Goal: Task Accomplishment & Management: Use online tool/utility

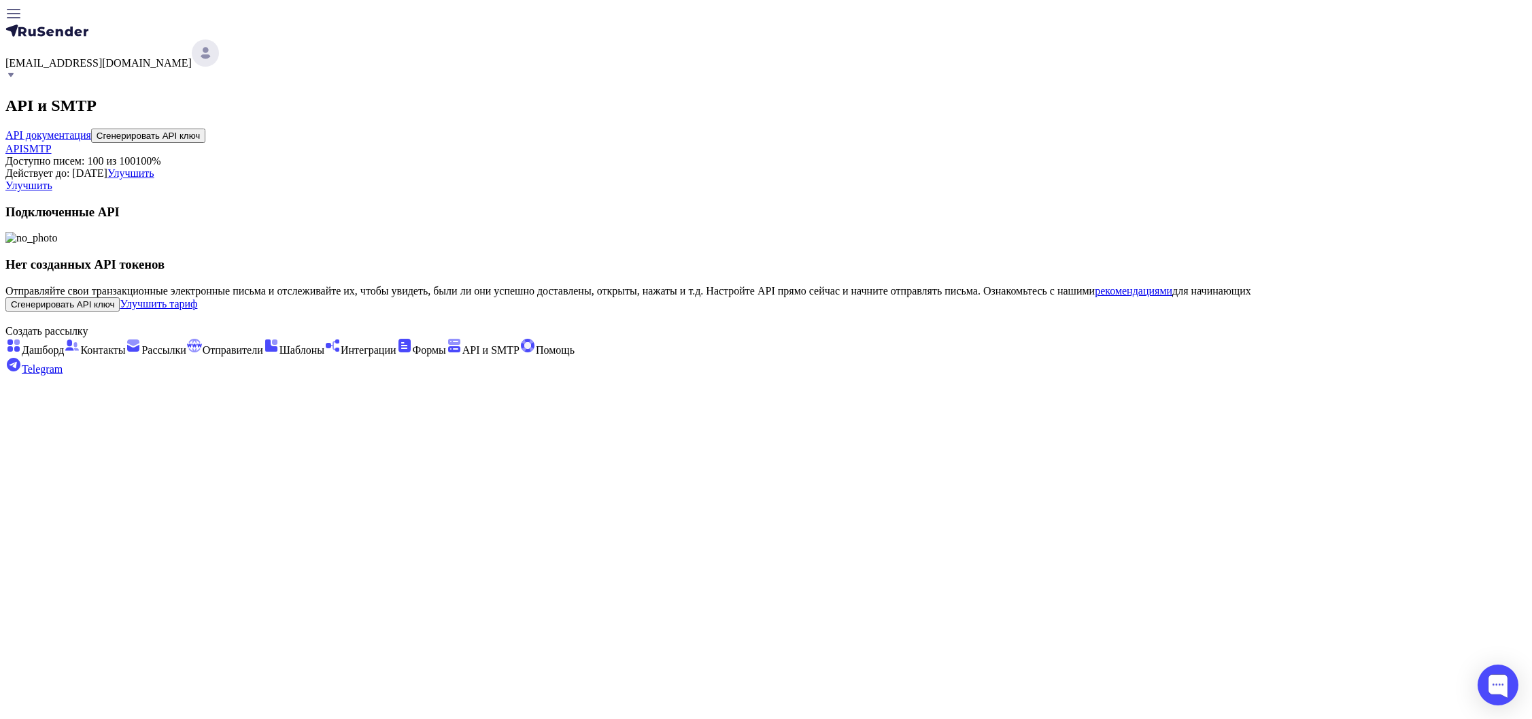
click at [52, 149] on span "SMTP" at bounding box center [37, 149] width 29 height 12
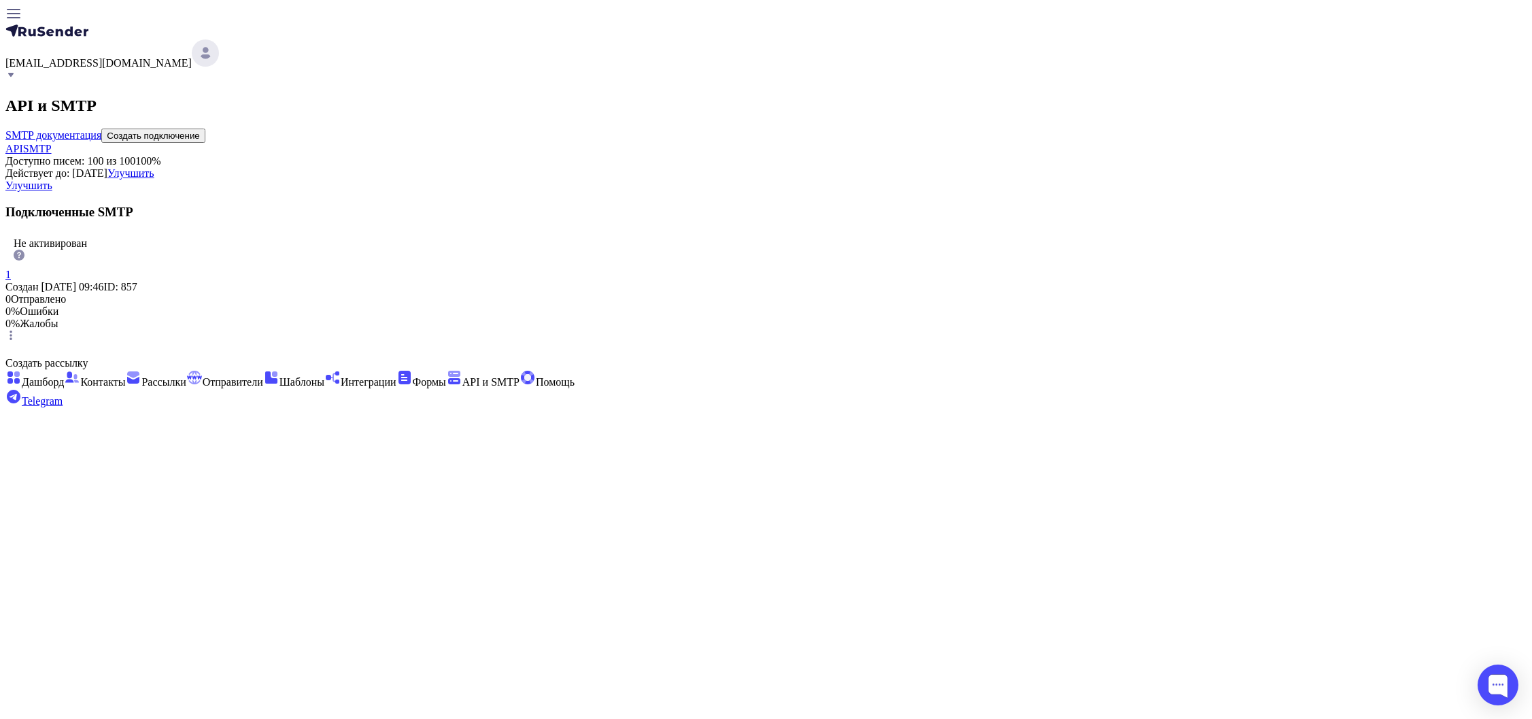
click at [16, 341] on icon at bounding box center [10, 335] width 11 height 11
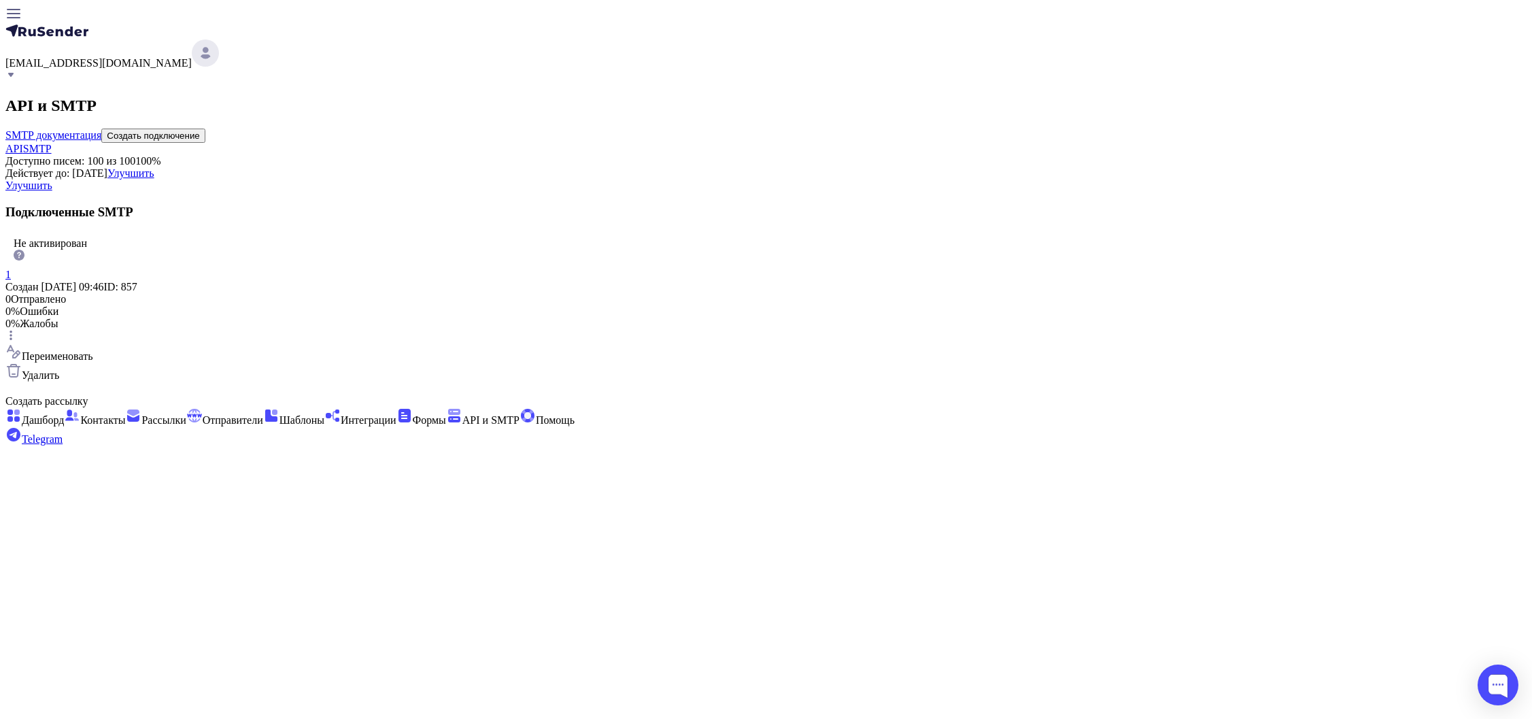
click at [896, 356] on div "Не активирован 1 Создан [DATE] 09:46 ID: 857 0 Отправлено 0% Ошибки 0% Жалобы П…" at bounding box center [765, 307] width 1521 height 150
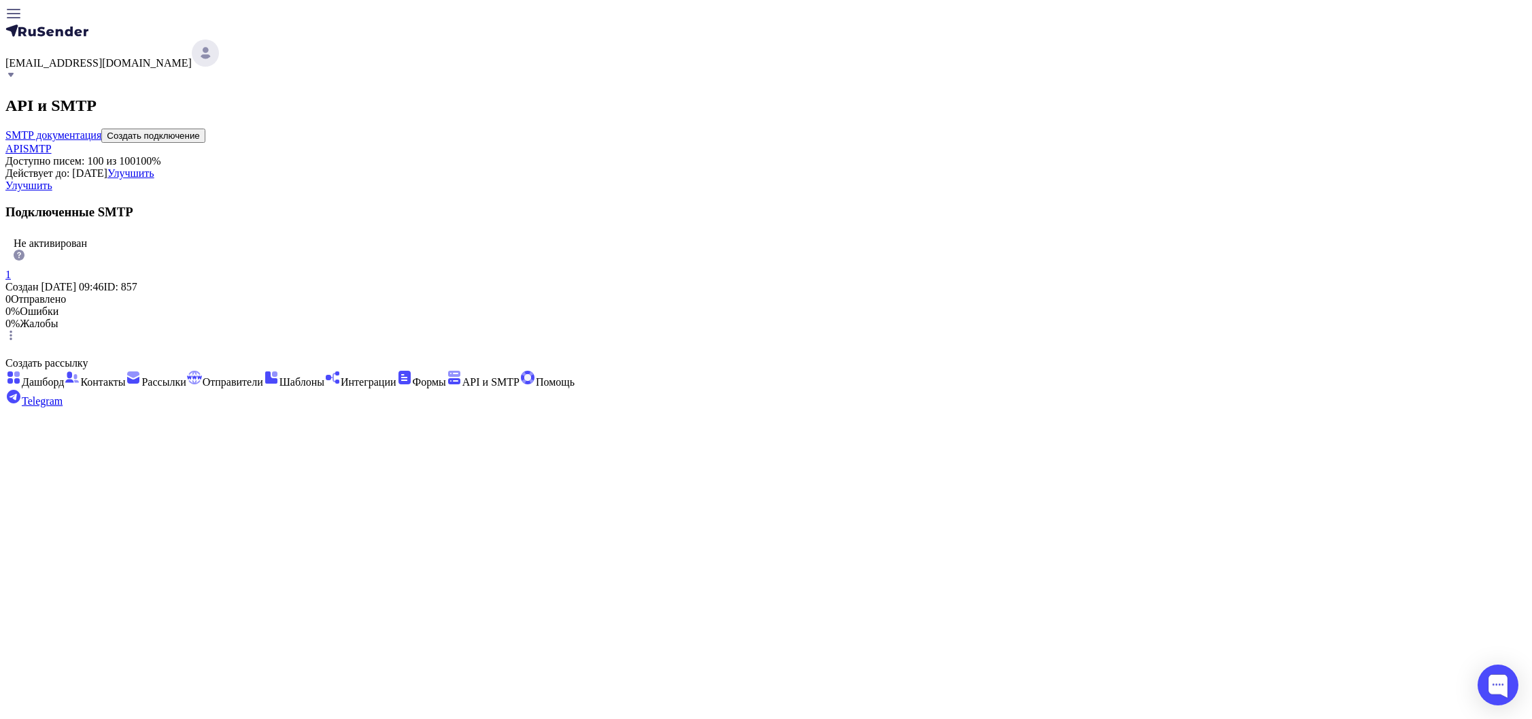
click at [11, 280] on link "1" at bounding box center [7, 275] width 5 height 12
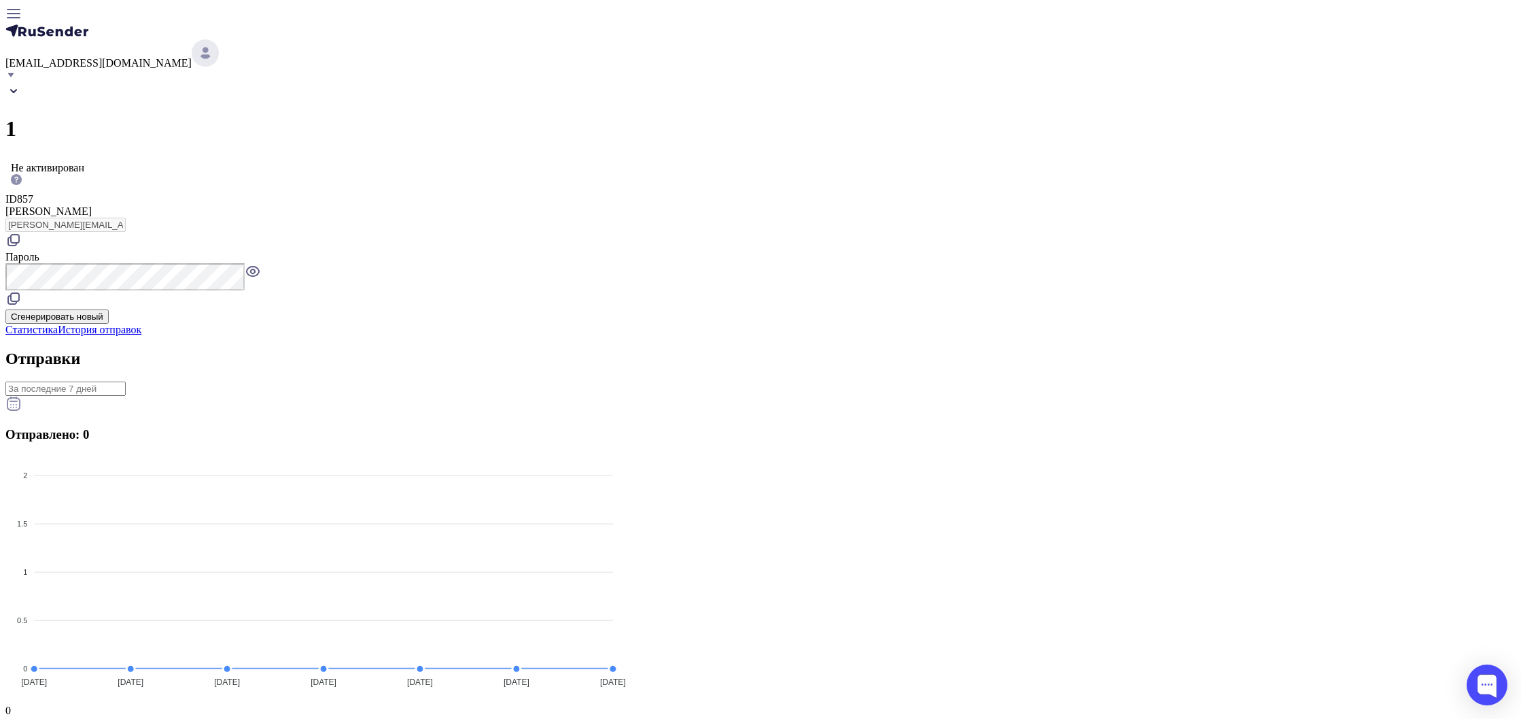
click at [33, 193] on span "857" at bounding box center [25, 199] width 16 height 12
copy span "857"
click at [16, 90] on icon at bounding box center [13, 91] width 5 height 3
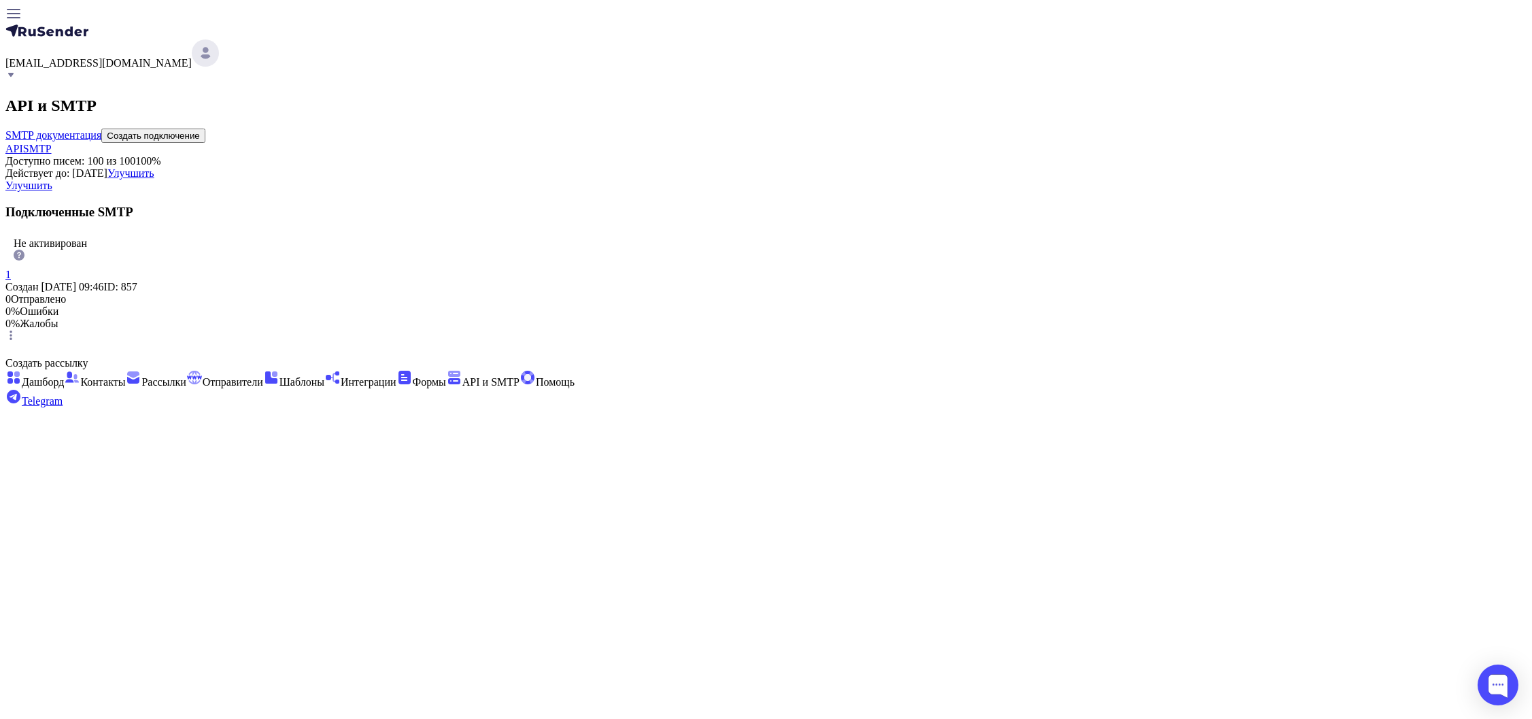
click at [993, 148] on div "API и SMTP SMTP документация Создать подключение API SMTP Доступно писем: 100 и…" at bounding box center [765, 220] width 1521 height 247
click at [205, 128] on button "Создать подключение" at bounding box center [153, 135] width 104 height 14
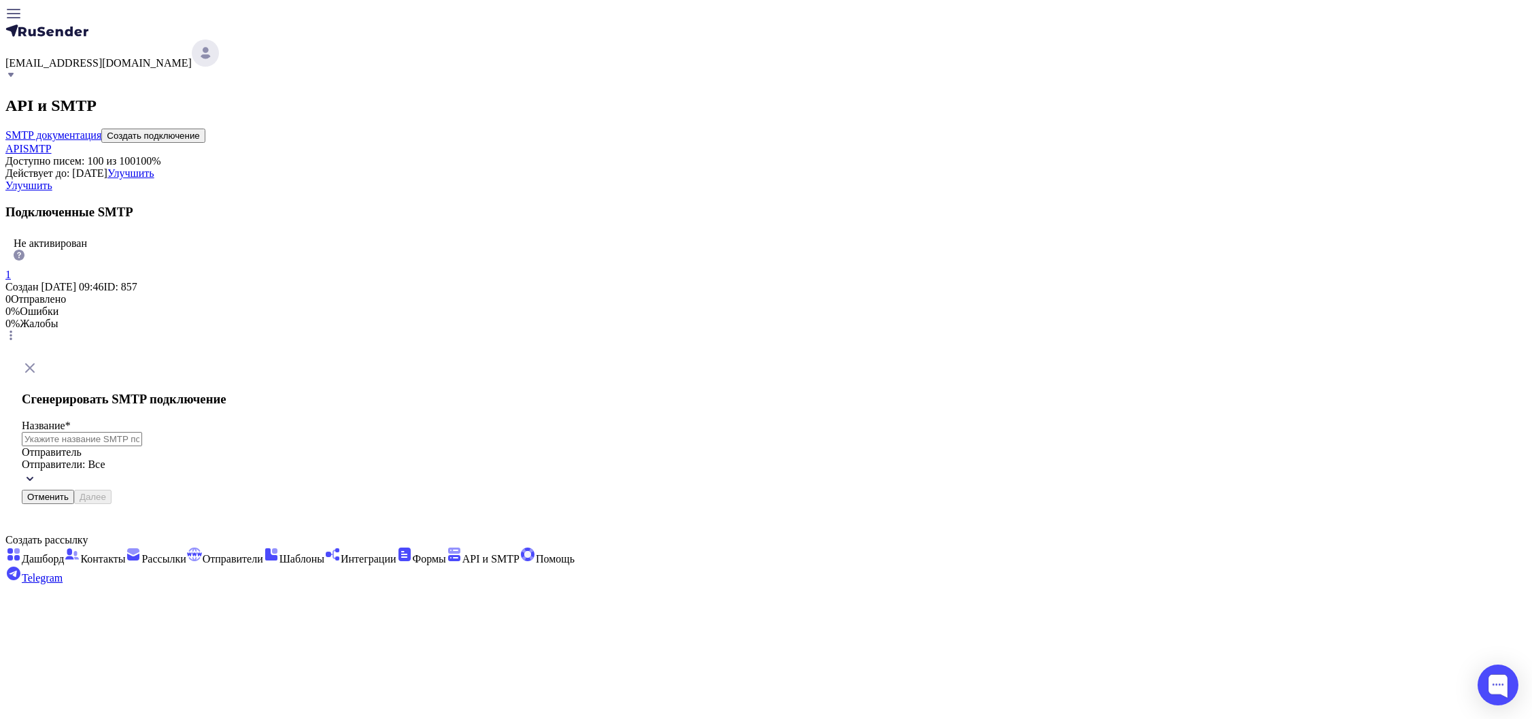
click at [142, 432] on input "text" at bounding box center [82, 439] width 120 height 14
type input "dos test"
click at [369, 458] on div "Отправители: Все" at bounding box center [195, 473] width 347 height 31
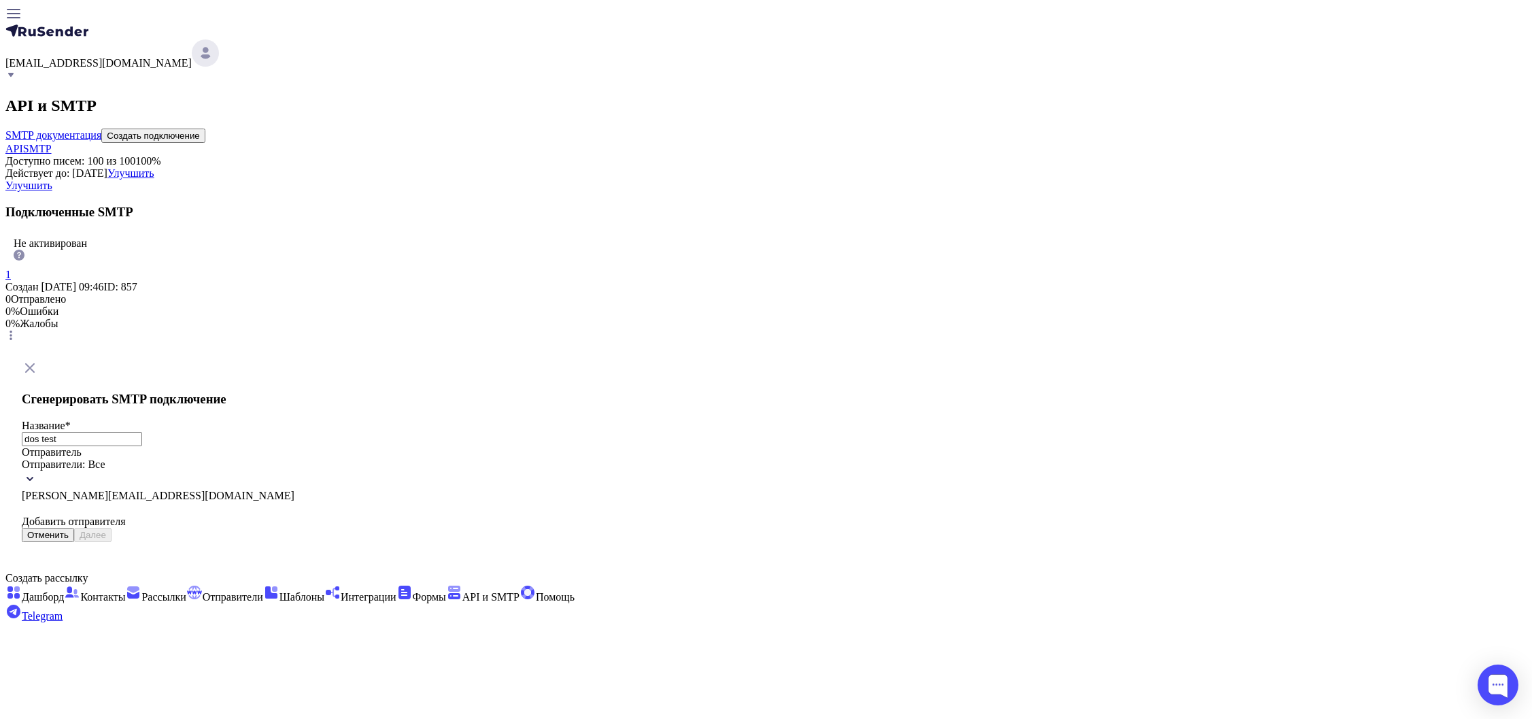
click at [294, 489] on span "[PERSON_NAME][EMAIL_ADDRESS][DOMAIN_NAME]" at bounding box center [158, 495] width 273 height 12
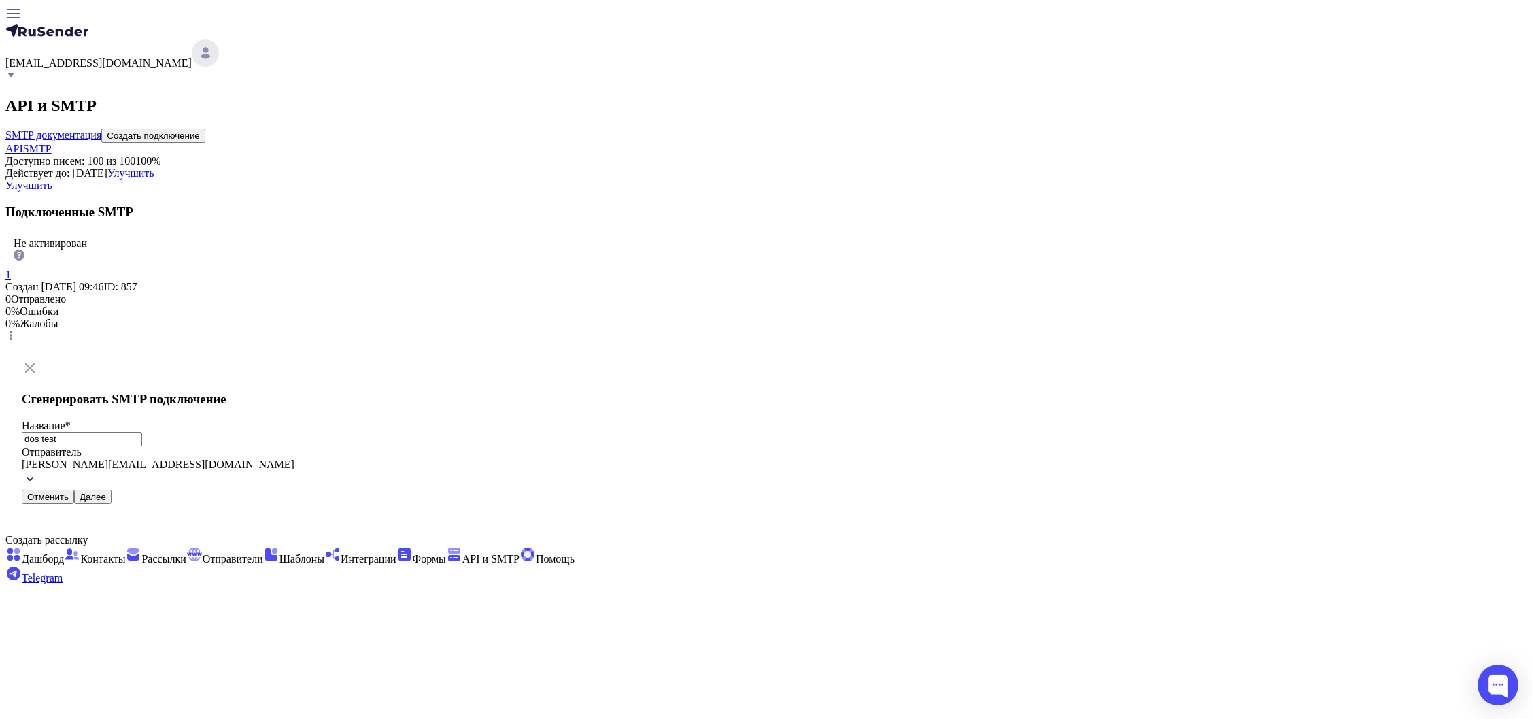
click at [111, 489] on button "Далее" at bounding box center [92, 496] width 37 height 14
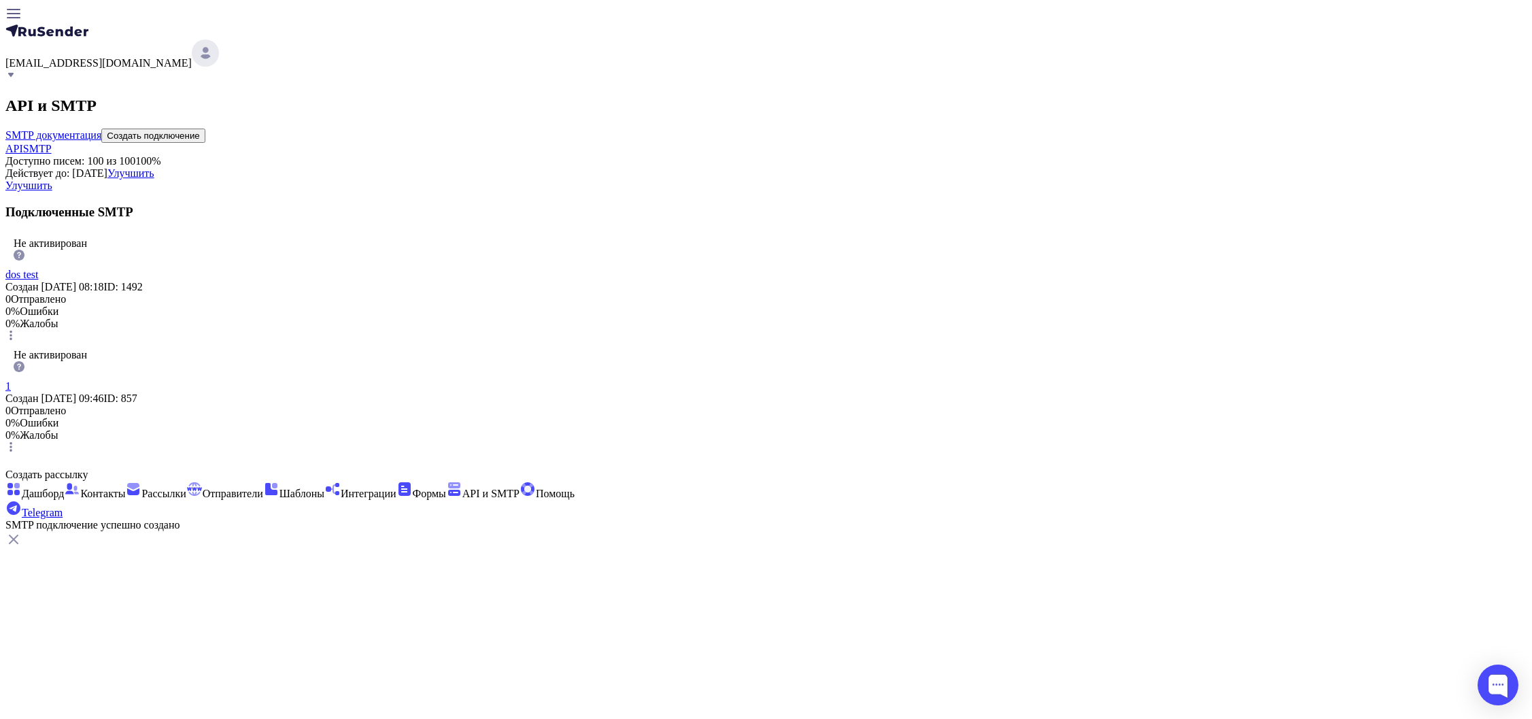
click at [38, 280] on link "dos test" at bounding box center [21, 275] width 33 height 12
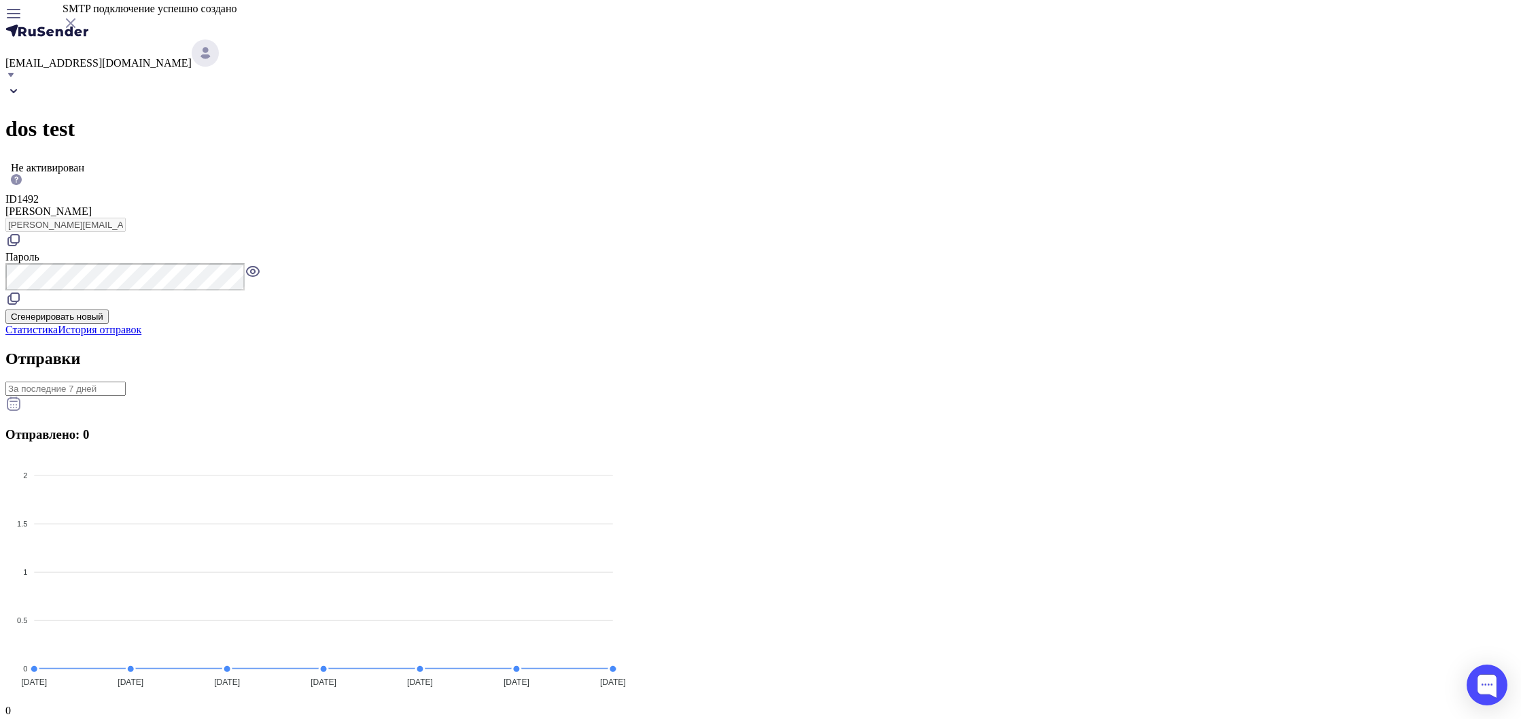
click at [39, 193] on span "1492" at bounding box center [28, 199] width 22 height 12
copy span "1492"
click at [22, 232] on icon at bounding box center [13, 240] width 16 height 16
click at [1058, 83] on div "dos test" at bounding box center [760, 112] width 1510 height 58
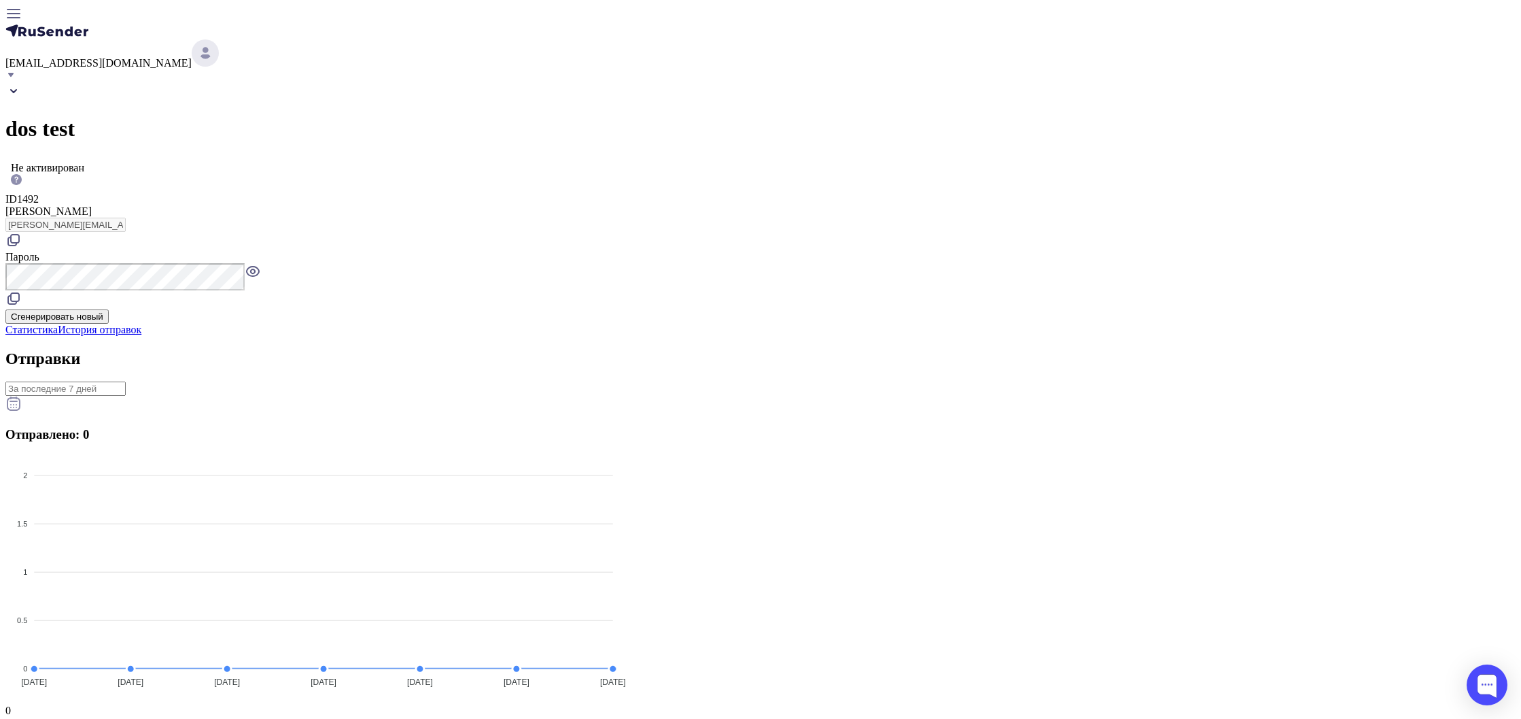
click at [733, 137] on div "dos test Не активирован ID 1492 [PERSON_NAME] [PERSON_NAME][EMAIL_ADDRESS][DOMA…" at bounding box center [760, 707] width 1510 height 1249
